Goal: Check status: Check status

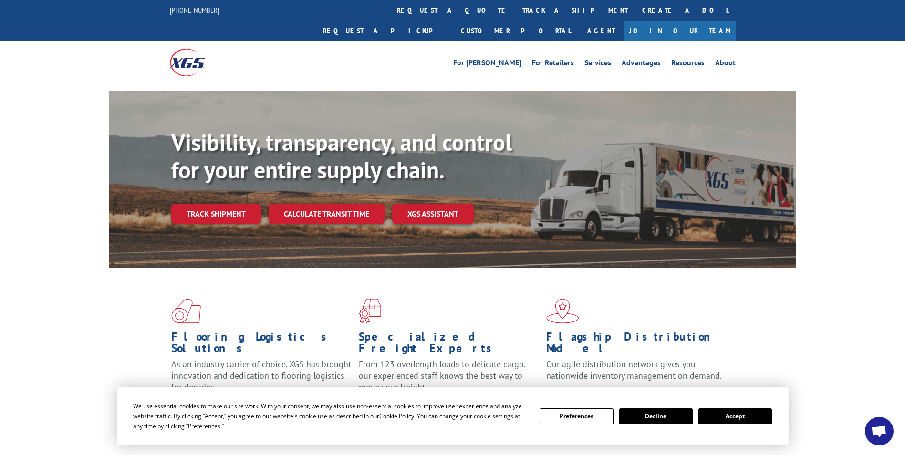
drag, startPoint x: 219, startPoint y: 196, endPoint x: 214, endPoint y: 206, distance: 11.1
click at [219, 204] on link "Track shipment" at bounding box center [216, 214] width 90 height 20
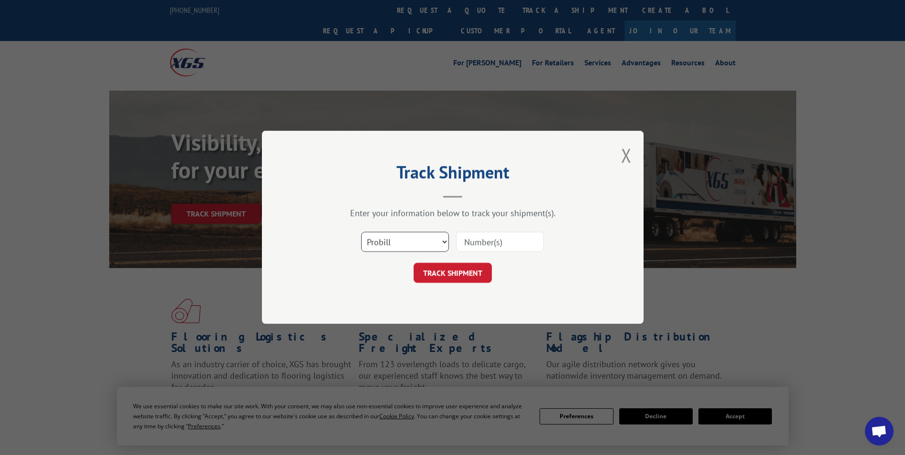
click at [440, 239] on select "Select category... Probill BOL PO" at bounding box center [405, 242] width 88 height 20
select select "bol"
click at [361, 232] on select "Select category... Probill BOL PO" at bounding box center [405, 242] width 88 height 20
click at [488, 247] on input at bounding box center [500, 242] width 88 height 20
type input "5989298"
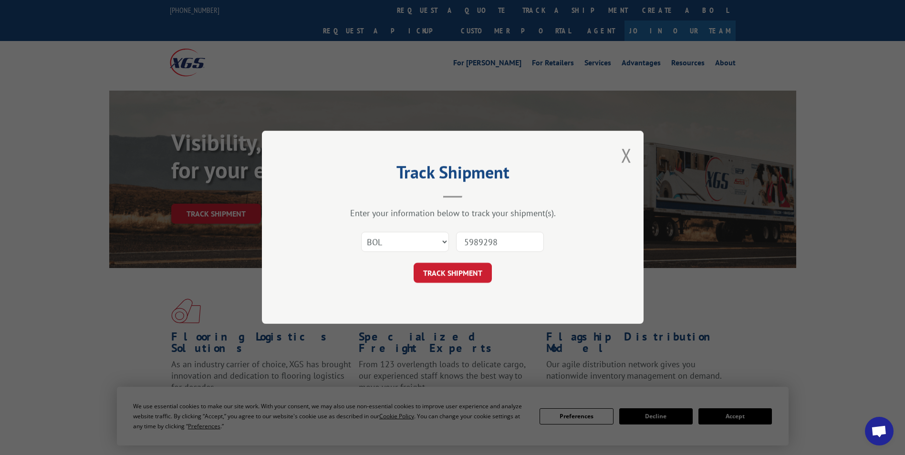
click button "TRACK SHIPMENT" at bounding box center [453, 273] width 78 height 20
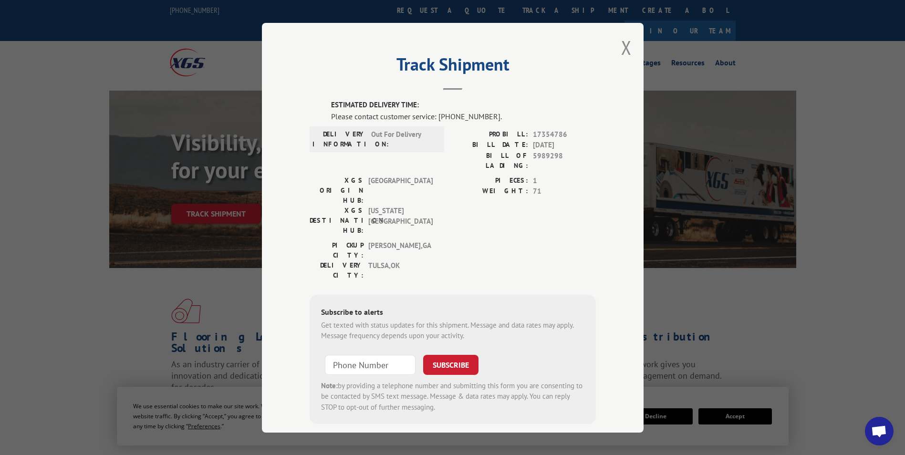
click at [627, 50] on button "Close modal" at bounding box center [626, 47] width 10 height 25
